Goal: Transaction & Acquisition: Purchase product/service

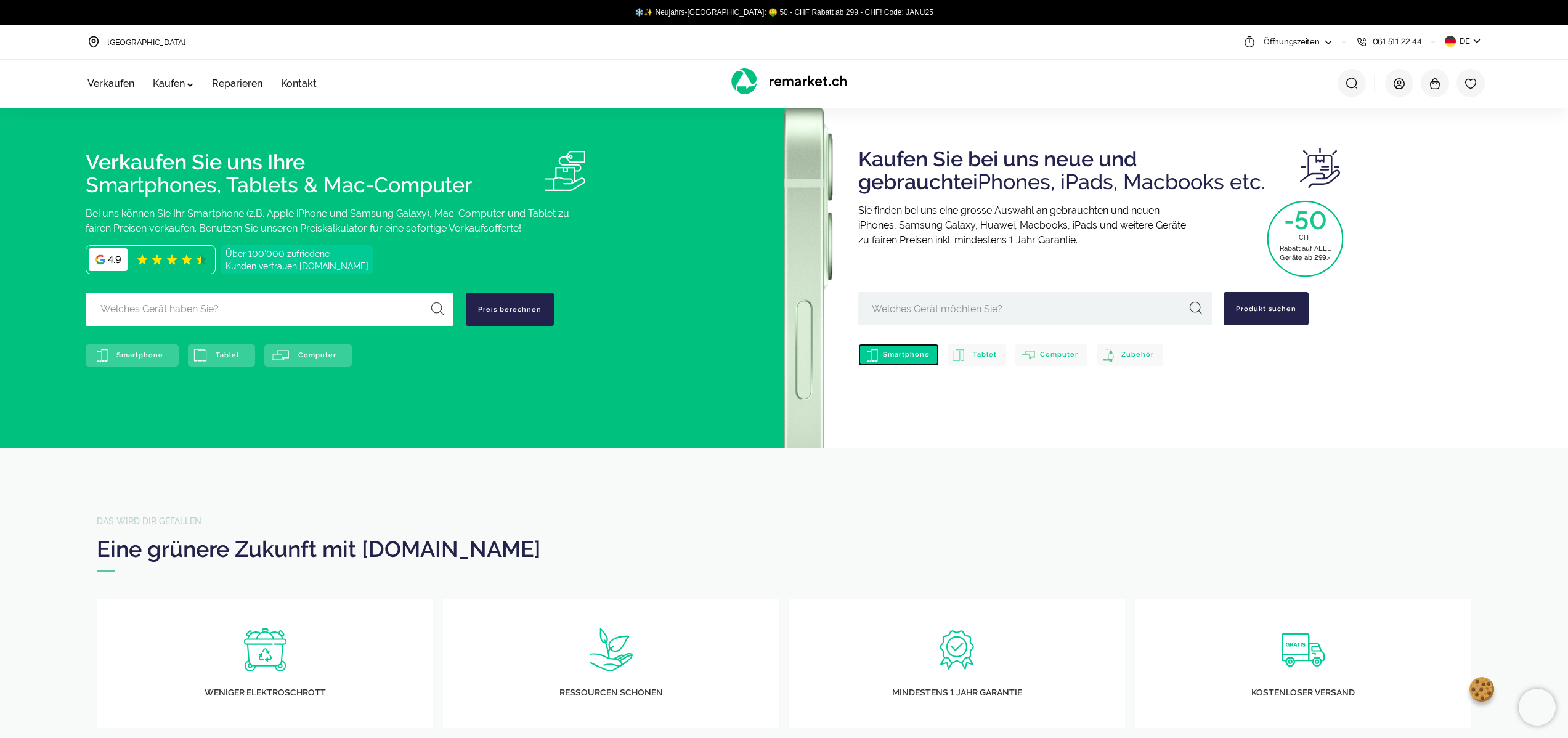
click at [883, 355] on span "Smartphone" at bounding box center [906, 355] width 47 height 8
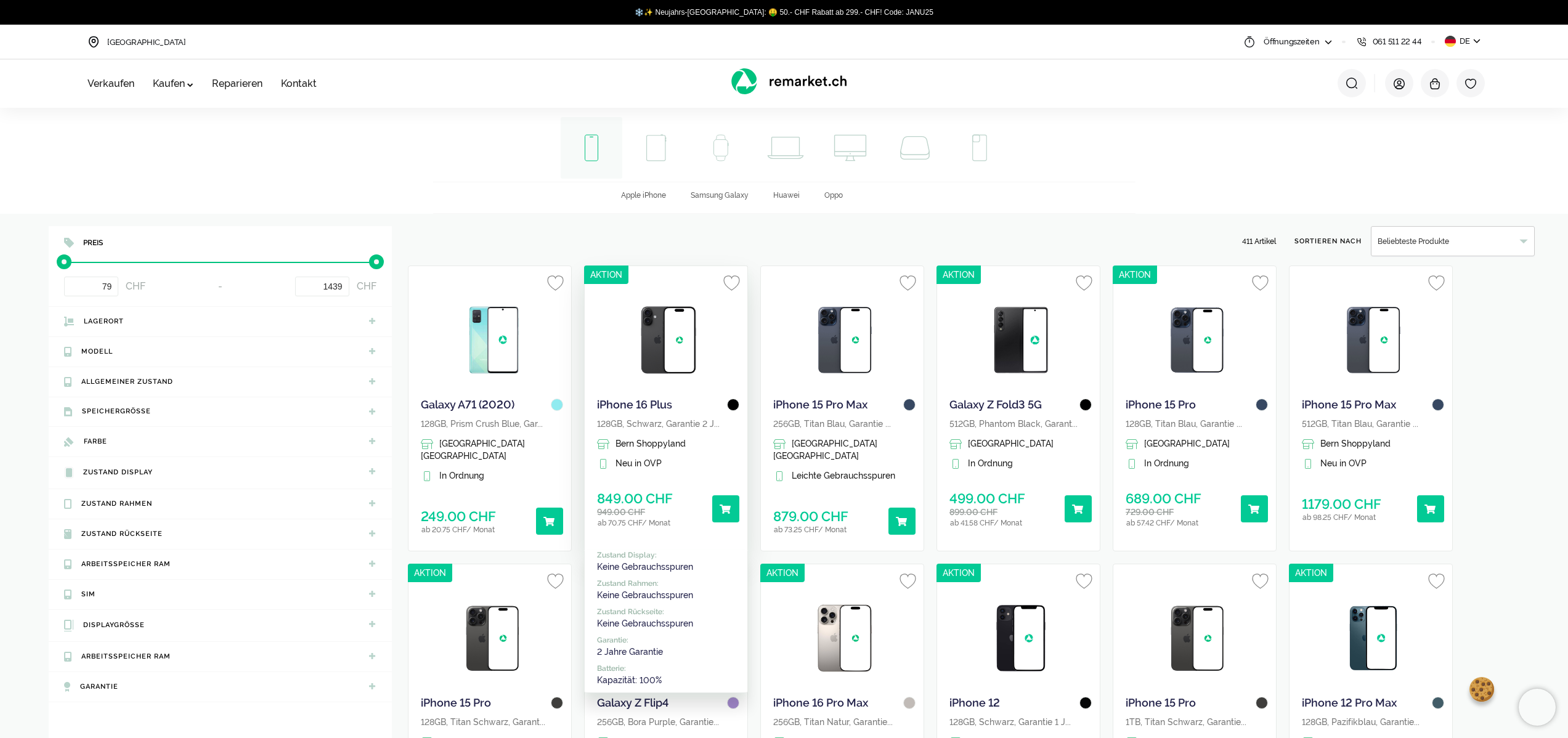
click at [654, 326] on img at bounding box center [668, 339] width 74 height 92
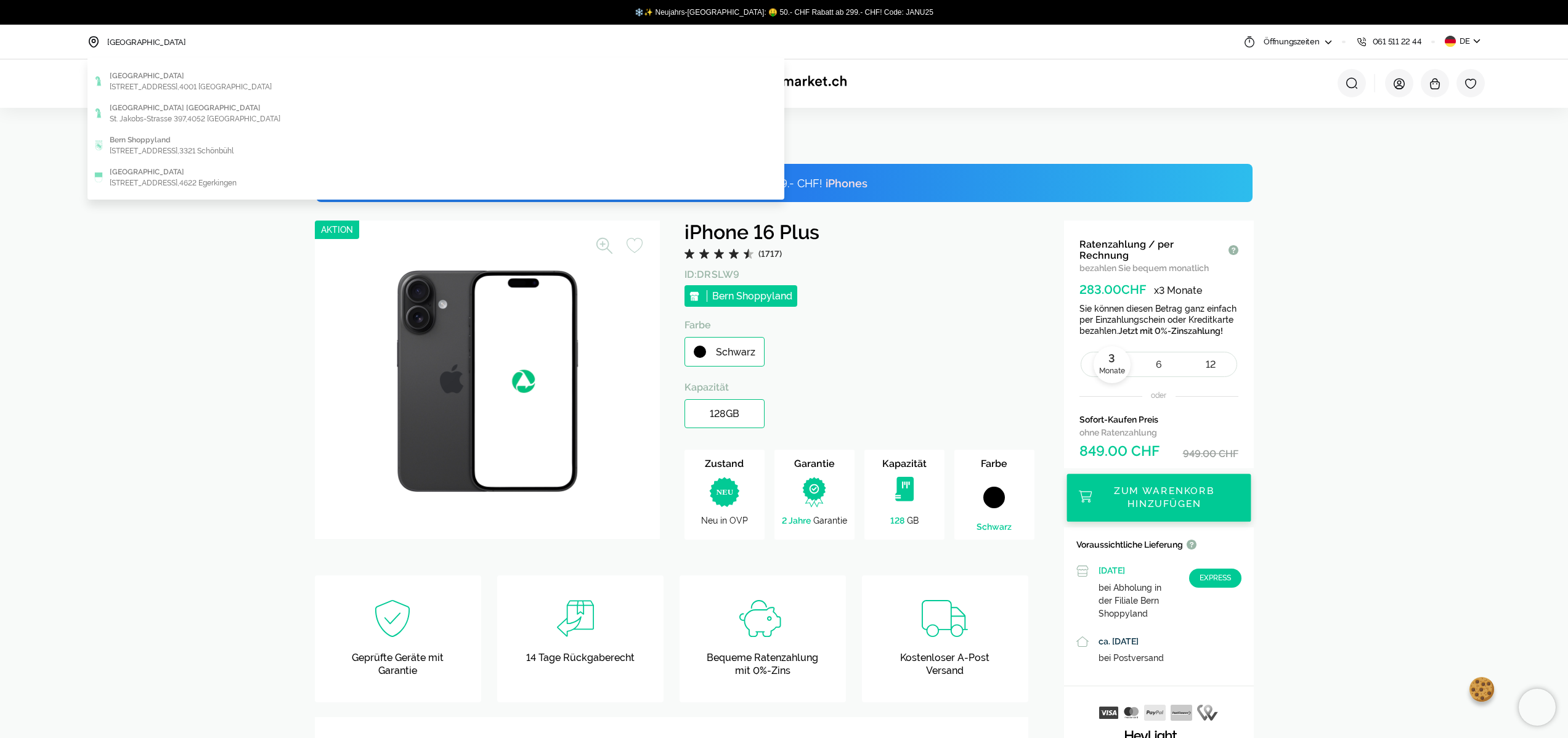
click at [124, 40] on span "[GEOGRAPHIC_DATA]" at bounding box center [147, 42] width 79 height 9
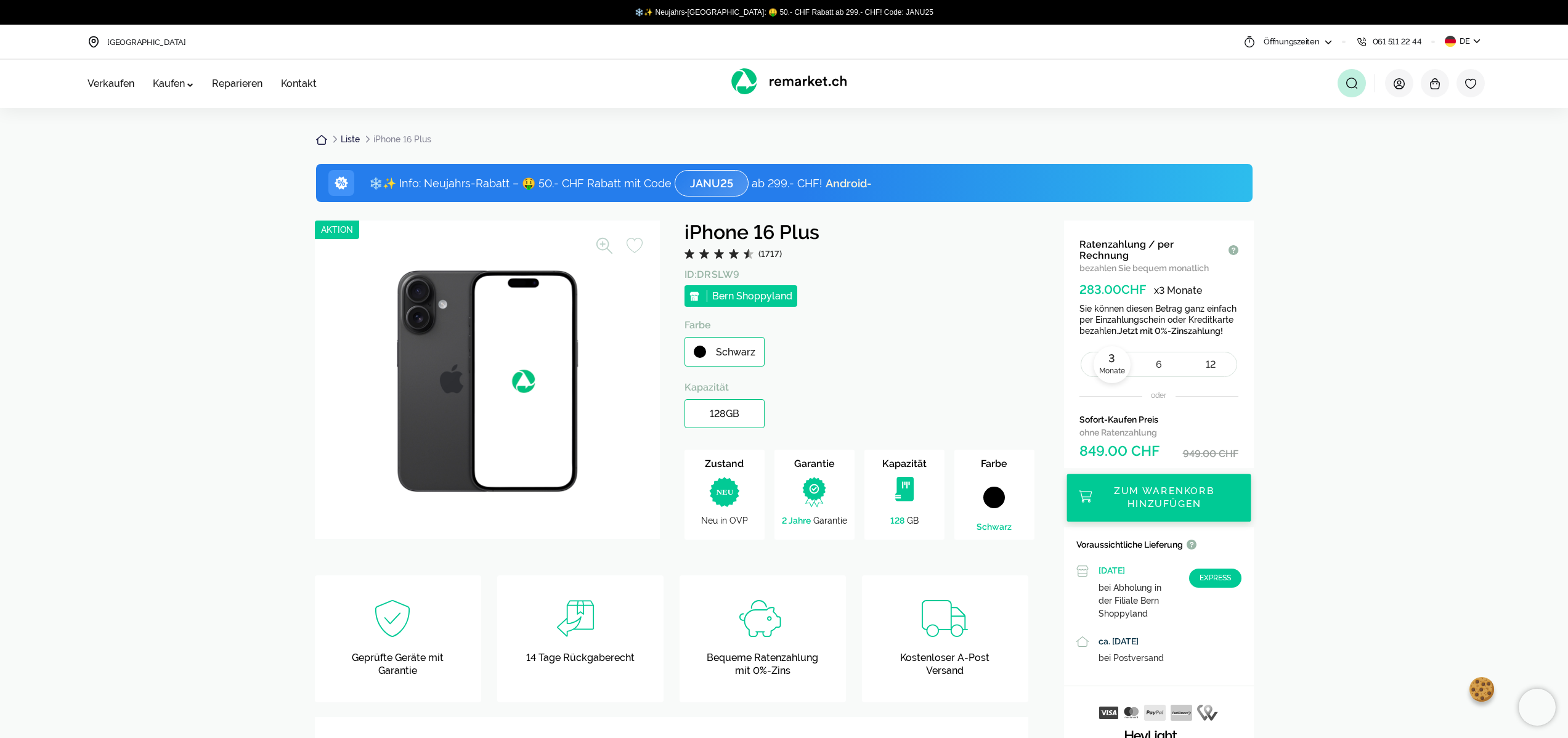
click at [1360, 83] on span at bounding box center [1352, 83] width 28 height 28
click at [1312, 82] on div "Suchbegriff eingeben..." at bounding box center [1257, 83] width 215 height 14
